Goal: Task Accomplishment & Management: Manage account settings

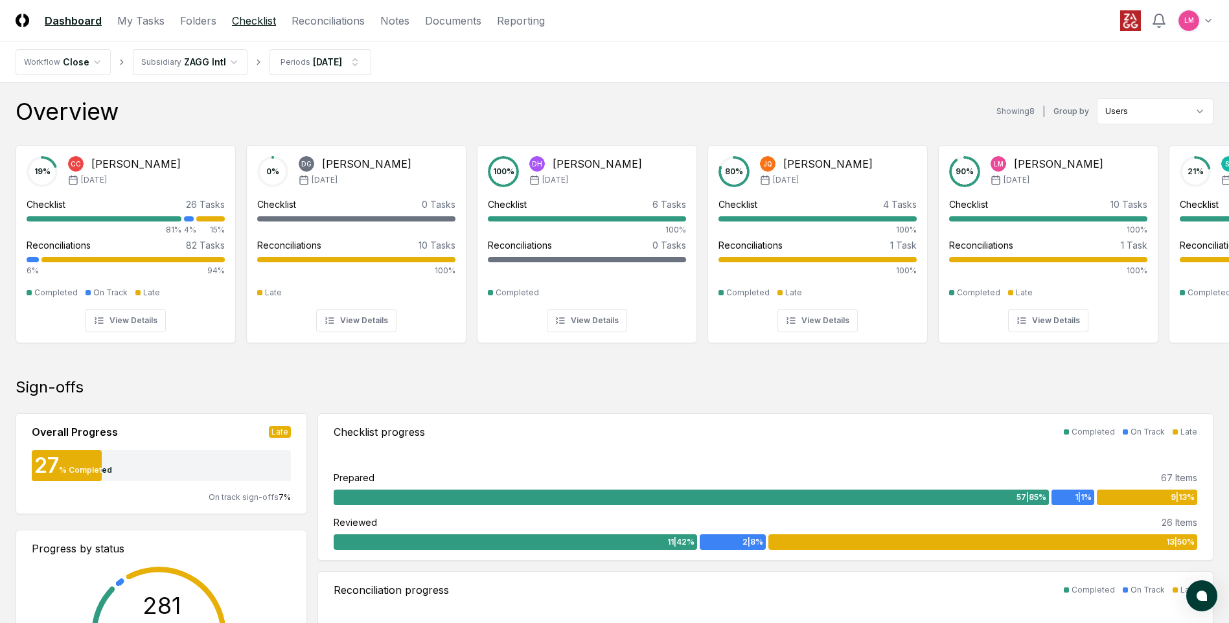
click at [248, 21] on link "Checklist" at bounding box center [254, 21] width 44 height 16
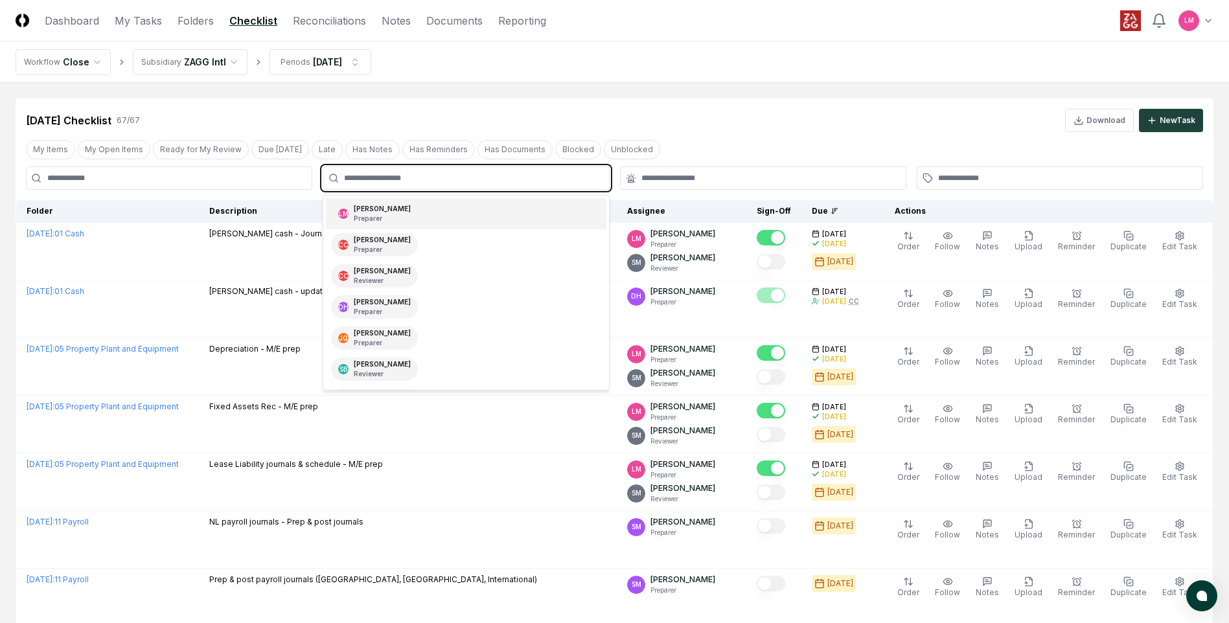
click at [494, 181] on input "text" at bounding box center [472, 178] width 257 height 12
click at [487, 213] on div "[PERSON_NAME] Preparer" at bounding box center [466, 213] width 280 height 31
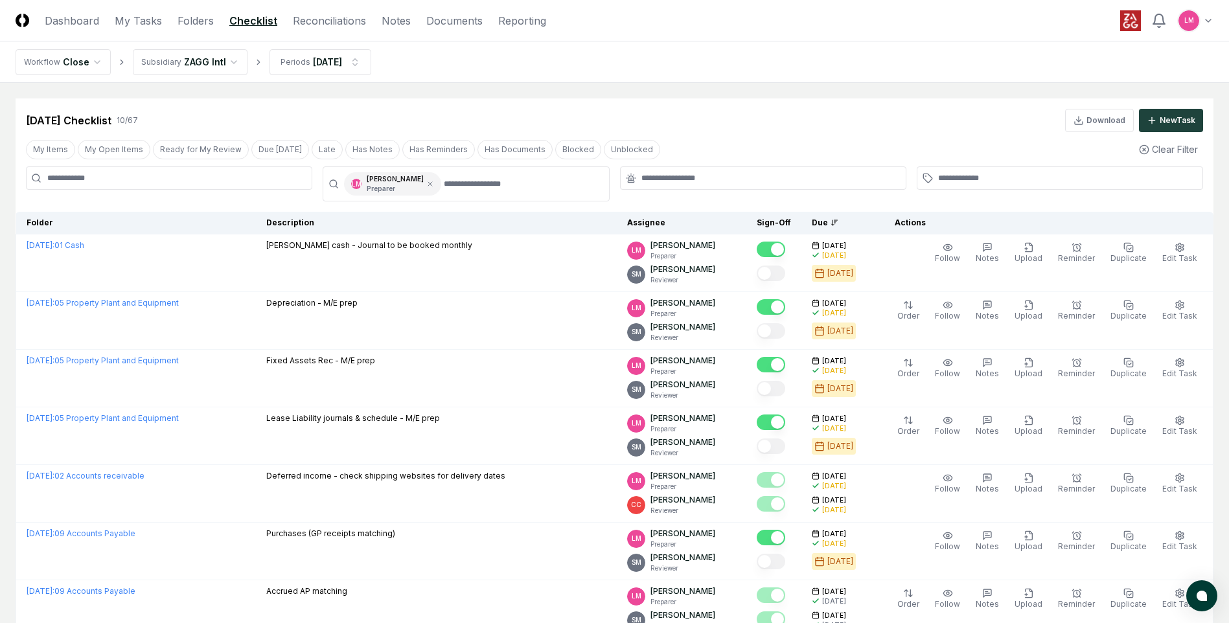
click at [653, 119] on div "[DATE] Checklist 10 / 67 Download New Task" at bounding box center [614, 120] width 1177 height 23
click at [333, 29] on header "CloseCore Dashboard My Tasks Folders Checklist Reconciliations Notes Documents …" at bounding box center [614, 20] width 1229 height 41
click at [331, 24] on link "Reconciliations" at bounding box center [329, 21] width 73 height 16
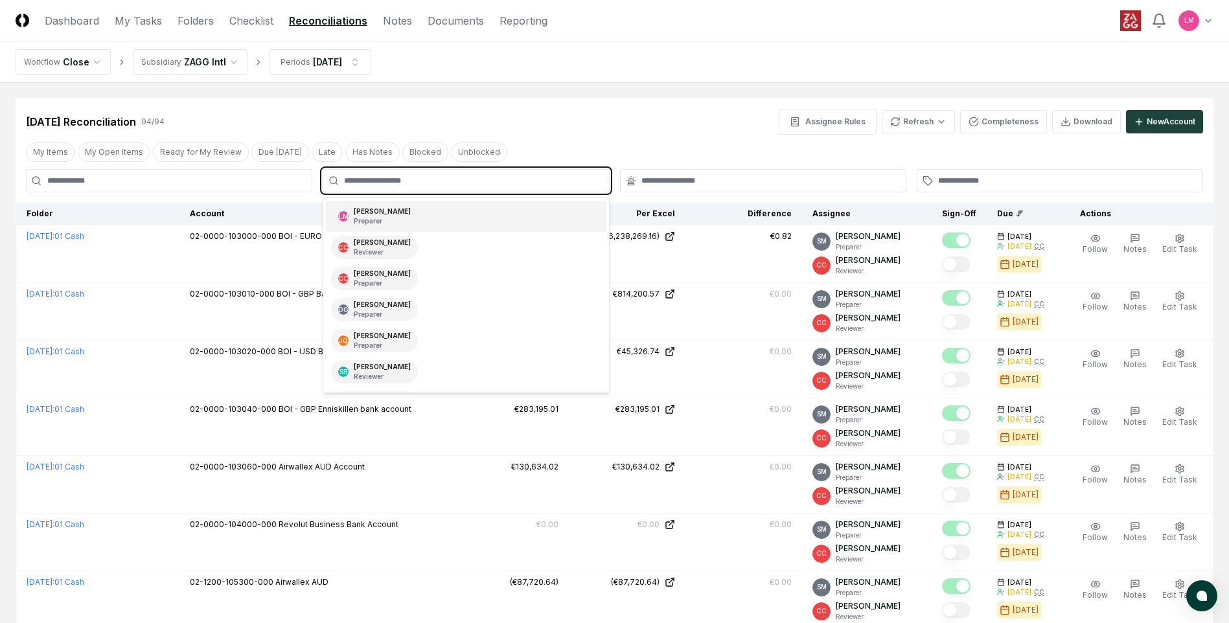
click at [474, 183] on input "text" at bounding box center [472, 181] width 257 height 12
click at [459, 225] on div "[PERSON_NAME] Preparer" at bounding box center [466, 216] width 280 height 31
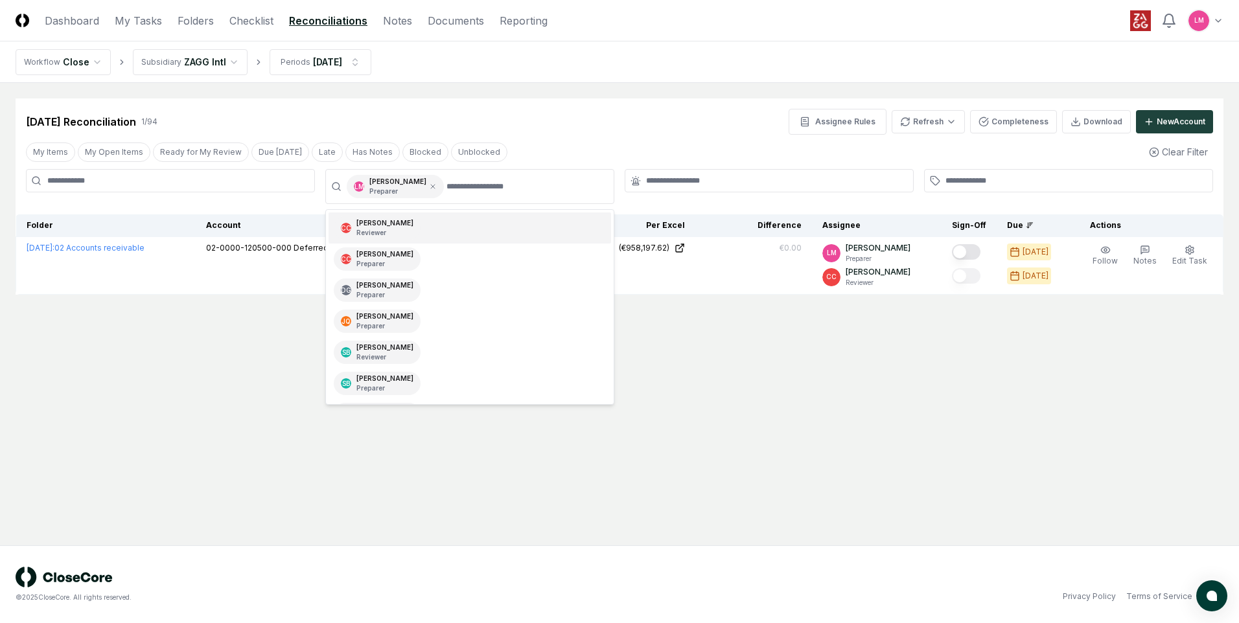
click at [625, 141] on div "My Items My Open Items Ready for My Review Due [DATE] Late Has Notes Blocked Un…" at bounding box center [620, 152] width 1208 height 24
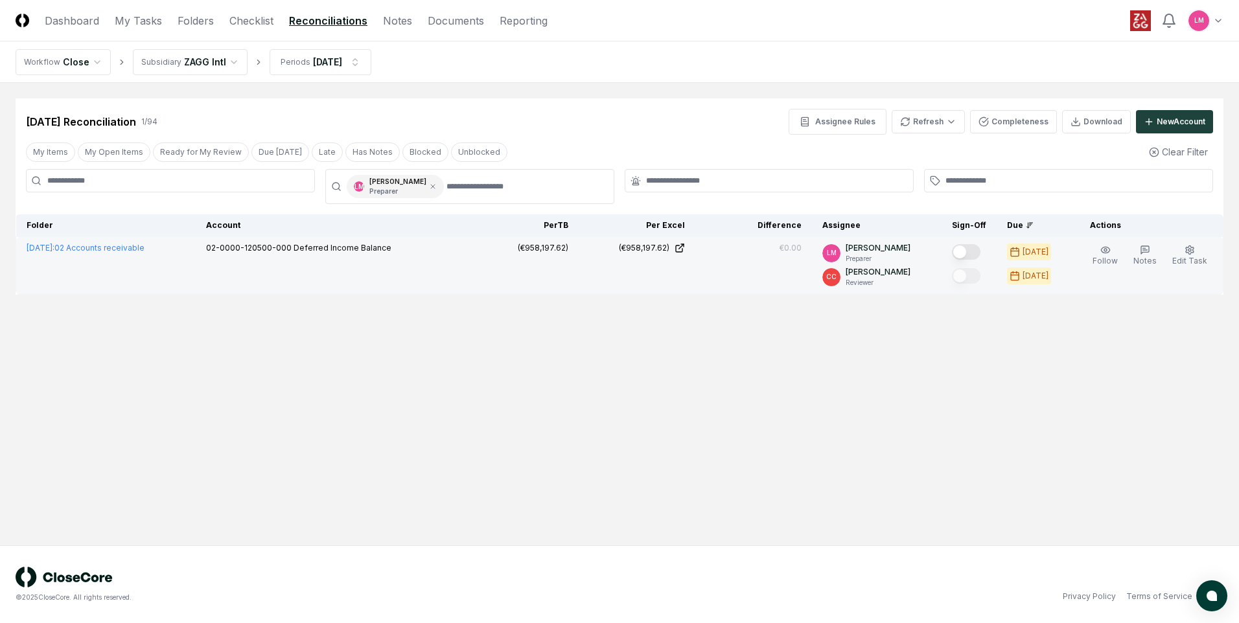
click at [980, 251] on button "Mark complete" at bounding box center [966, 252] width 29 height 16
click at [795, 397] on main "Cancel Reassign [DATE] Reconciliation 1 / 94 Assignee Rules Refresh Completenes…" at bounding box center [619, 314] width 1239 height 463
click at [258, 15] on link "Checklist" at bounding box center [251, 21] width 44 height 16
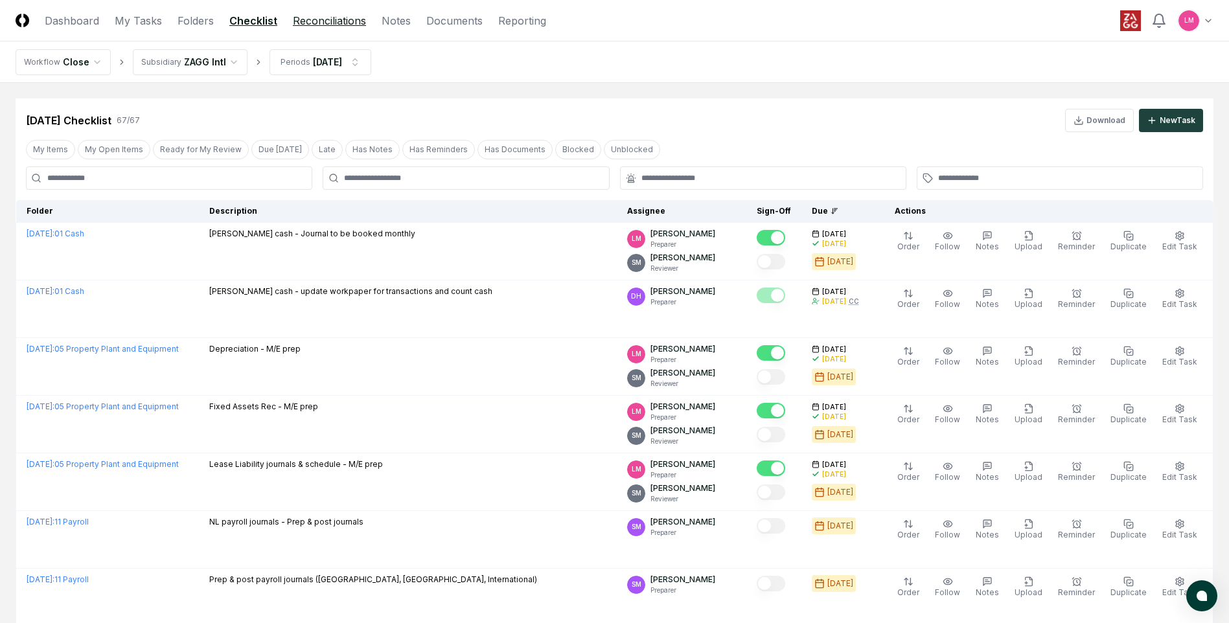
click at [312, 20] on link "Reconciliations" at bounding box center [329, 21] width 73 height 16
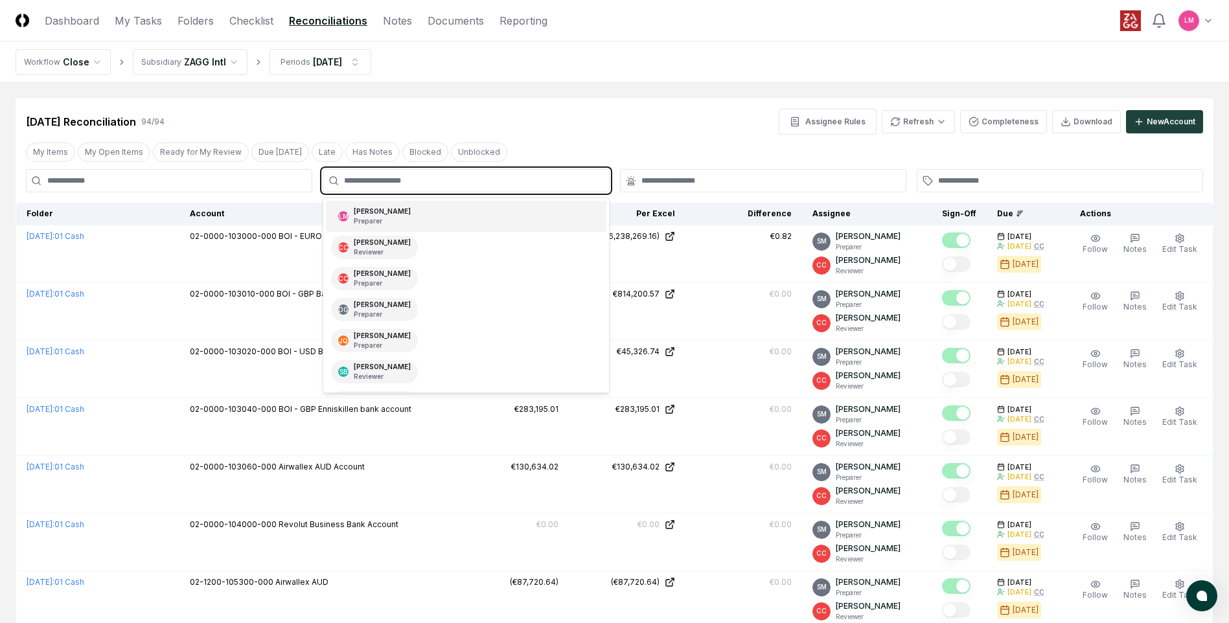
click at [473, 180] on input "text" at bounding box center [472, 181] width 257 height 12
click at [476, 220] on div "[PERSON_NAME] Preparer" at bounding box center [466, 216] width 280 height 31
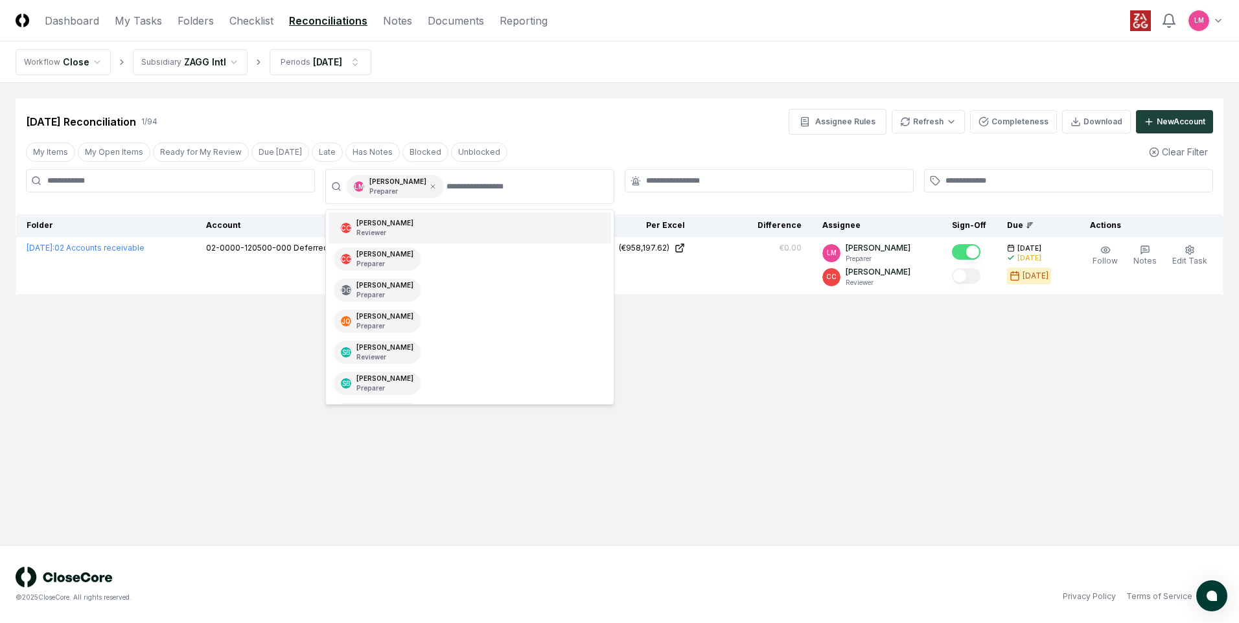
click at [764, 98] on div "[DATE] Reconciliation 1 / 94 Assignee Rules Refresh Completeness Download New A…" at bounding box center [620, 116] width 1208 height 36
